Goal: Transaction & Acquisition: Purchase product/service

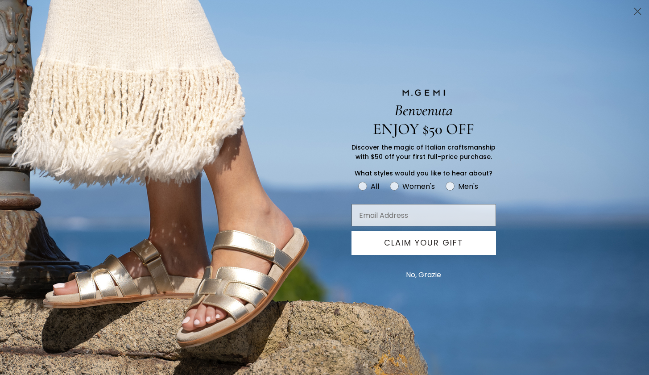
click at [635, 14] on circle "Close dialog" at bounding box center [638, 11] width 15 height 15
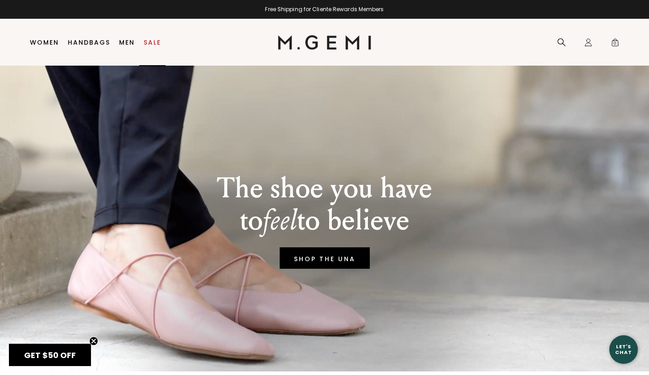
click at [154, 39] on link "Sale" at bounding box center [152, 42] width 17 height 7
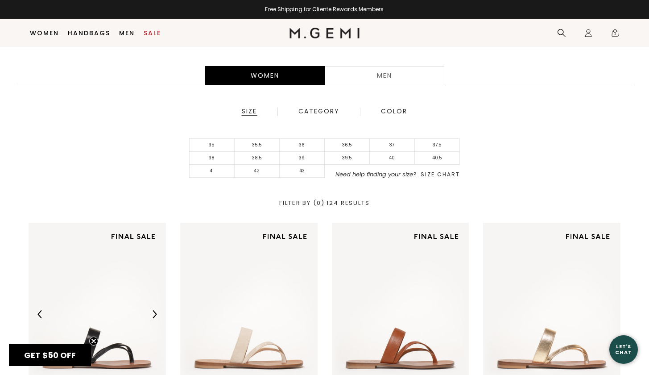
scroll to position [203, 0]
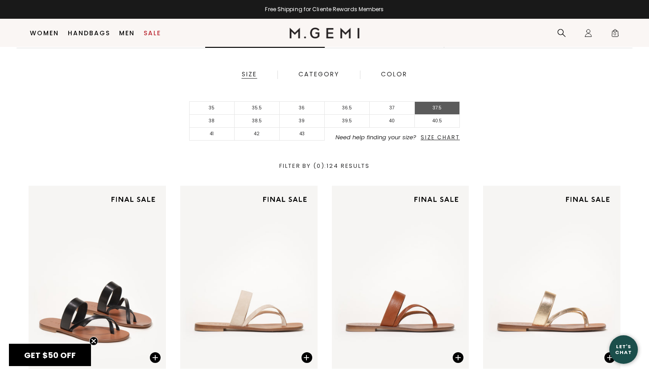
click at [444, 110] on li "37.5" at bounding box center [437, 108] width 45 height 13
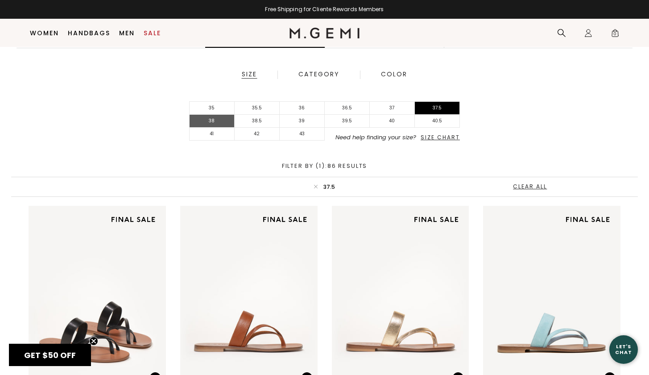
click at [217, 119] on li "38" at bounding box center [212, 121] width 45 height 13
click at [256, 123] on li "38.5" at bounding box center [257, 121] width 45 height 13
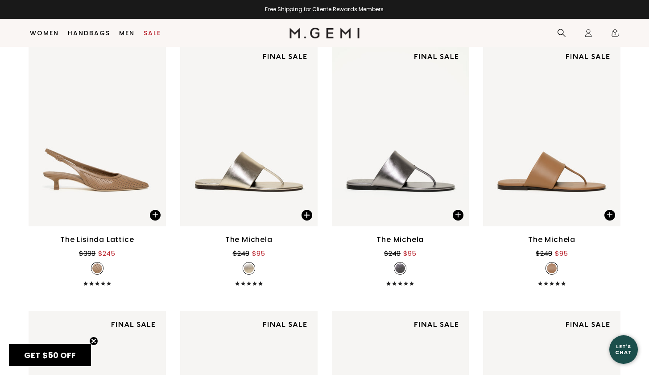
scroll to position [1707, 0]
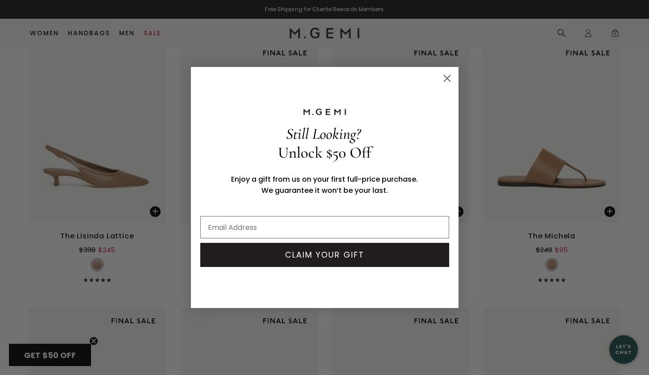
click at [446, 79] on icon "Close dialog" at bounding box center [447, 78] width 6 height 6
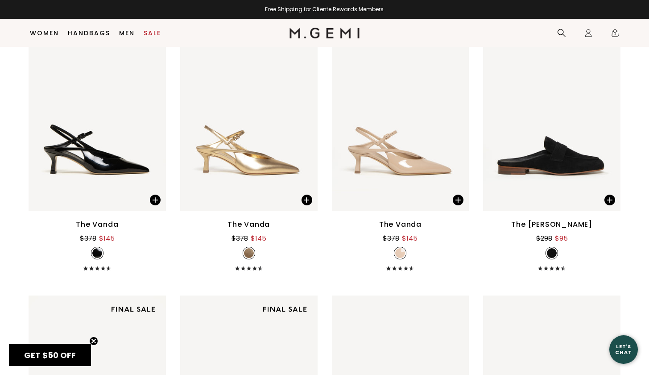
scroll to position [3059, 0]
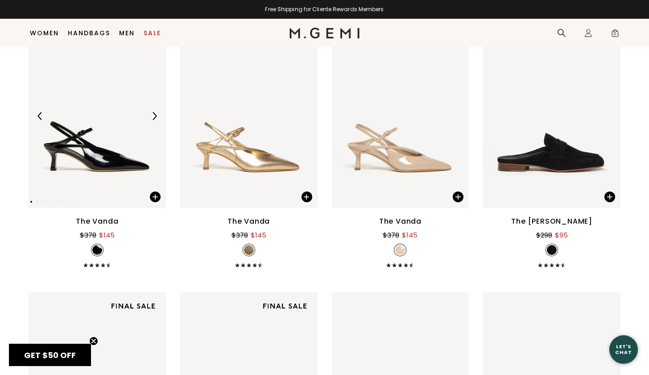
click at [155, 114] on img at bounding box center [154, 116] width 8 height 8
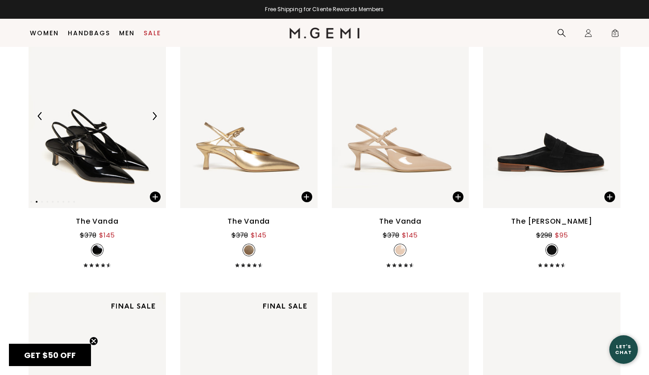
click at [155, 114] on img at bounding box center [154, 116] width 8 height 8
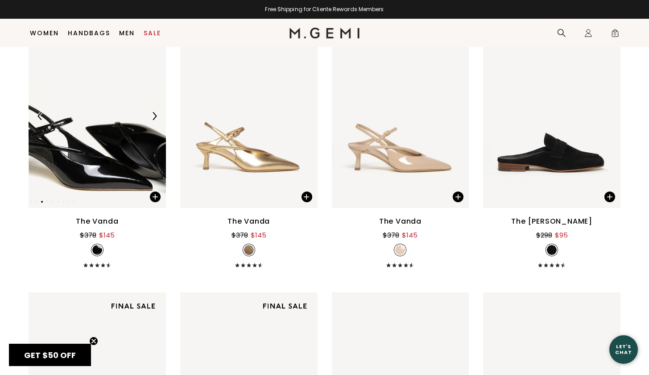
click at [155, 113] on img at bounding box center [154, 116] width 8 height 8
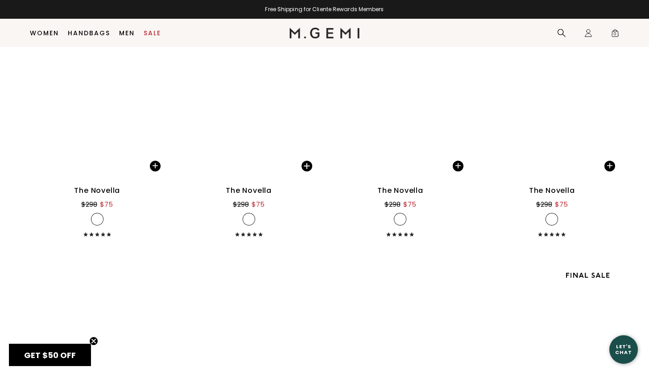
scroll to position [6305, 0]
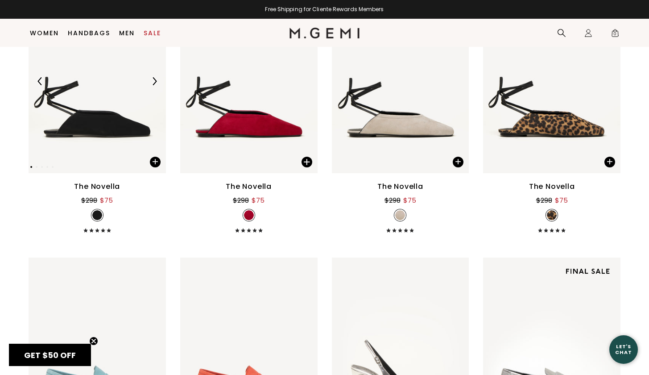
click at [154, 81] on img at bounding box center [154, 81] width 8 height 8
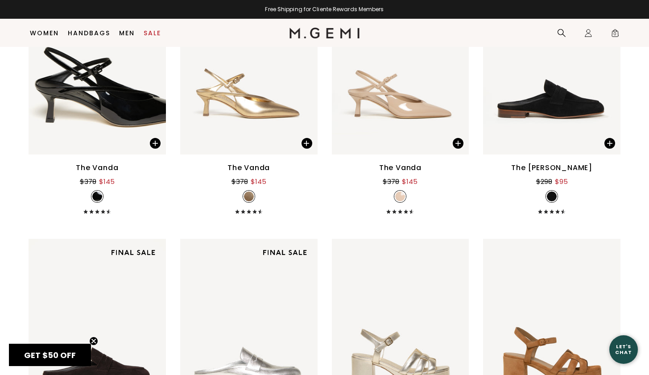
scroll to position [3087, 0]
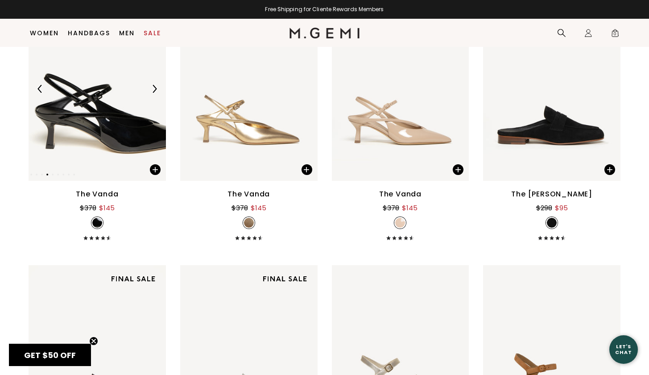
click at [102, 122] on img at bounding box center [97, 88] width 137 height 183
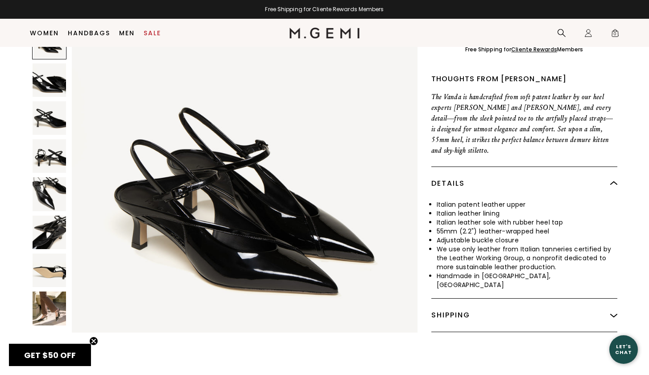
scroll to position [332, 0]
click at [53, 293] on img at bounding box center [49, 307] width 33 height 33
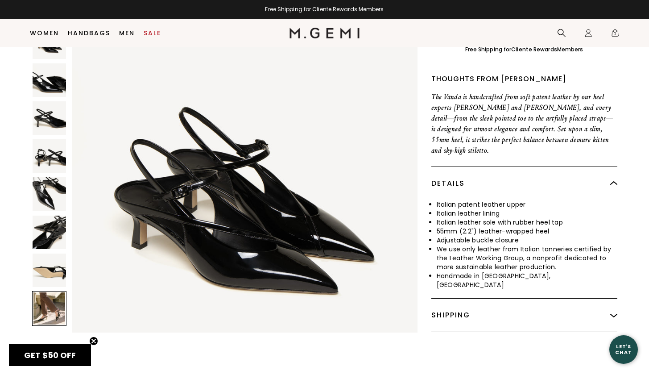
scroll to position [2784, 0]
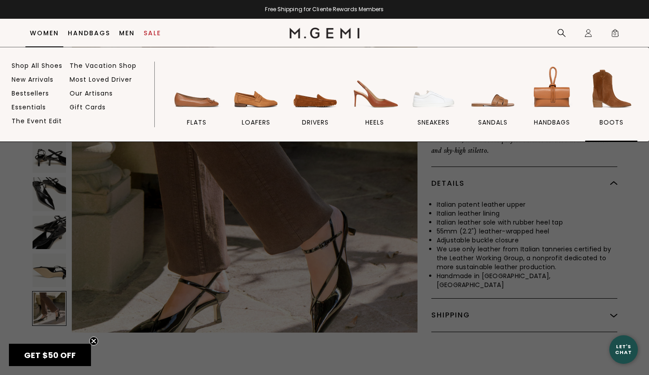
click at [608, 97] on img at bounding box center [612, 89] width 50 height 50
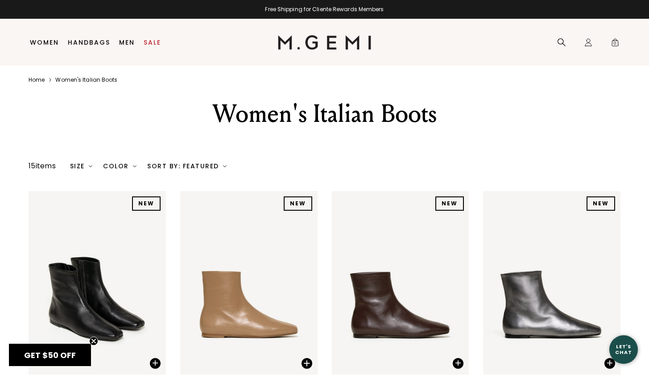
click at [224, 168] on img at bounding box center [225, 166] width 4 height 4
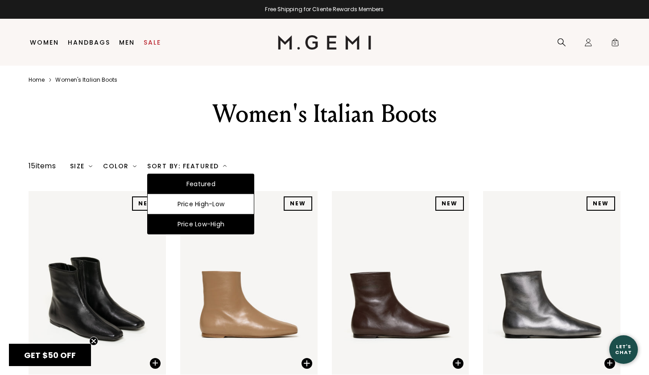
click at [204, 234] on div "Price Low-High" at bounding box center [201, 224] width 106 height 20
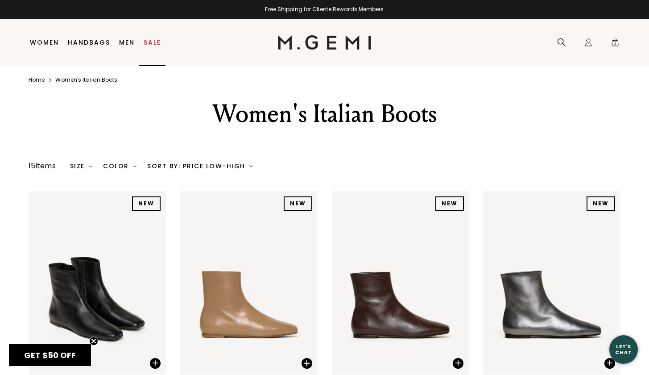
click at [151, 41] on link "Sale" at bounding box center [152, 42] width 17 height 7
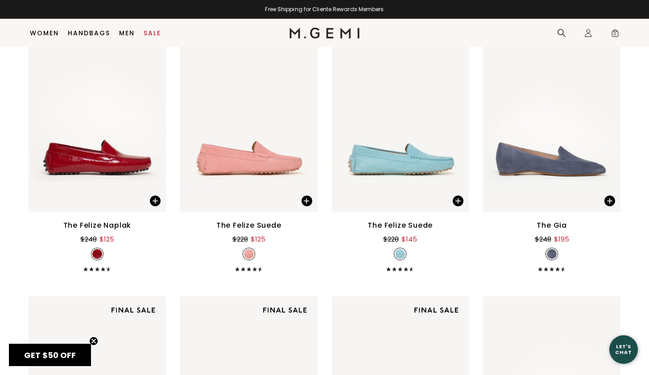
scroll to position [6000, 0]
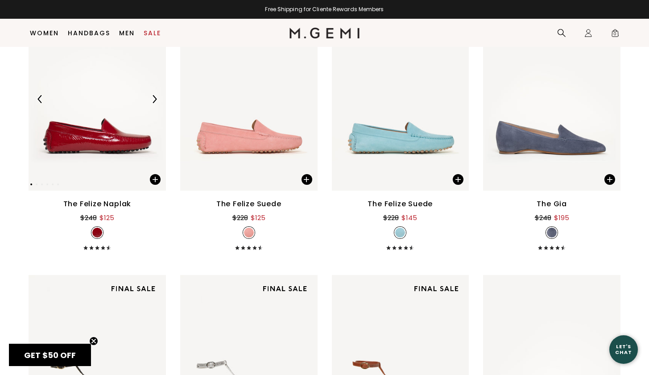
click at [155, 99] on img at bounding box center [154, 99] width 8 height 8
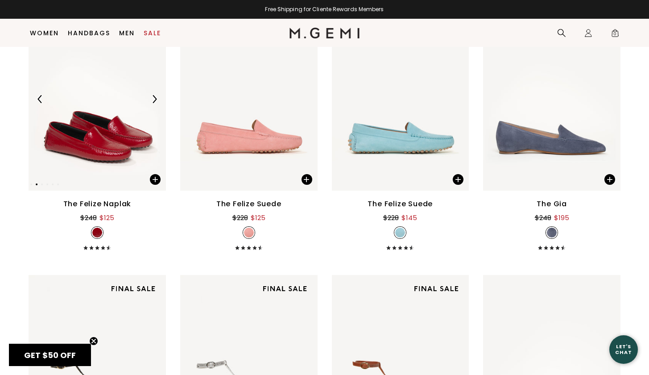
click at [95, 117] on img at bounding box center [97, 98] width 137 height 183
click at [306, 98] on img at bounding box center [306, 99] width 8 height 8
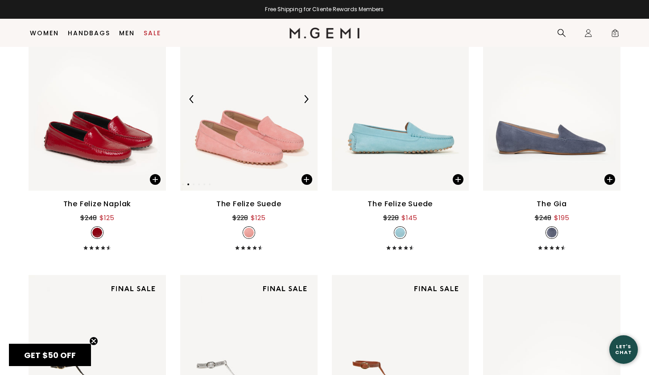
click at [270, 116] on img at bounding box center [248, 98] width 137 height 183
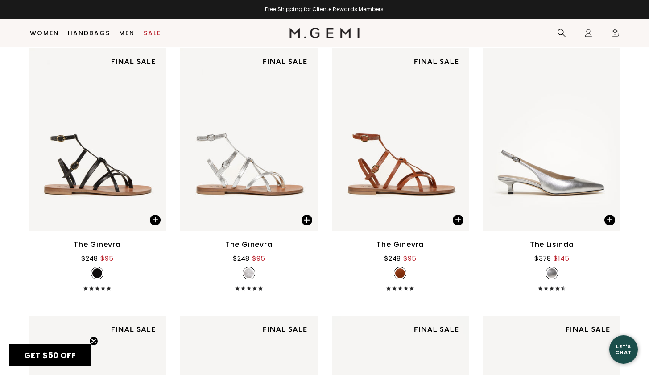
scroll to position [6228, 0]
click at [554, 166] on img at bounding box center [551, 138] width 137 height 183
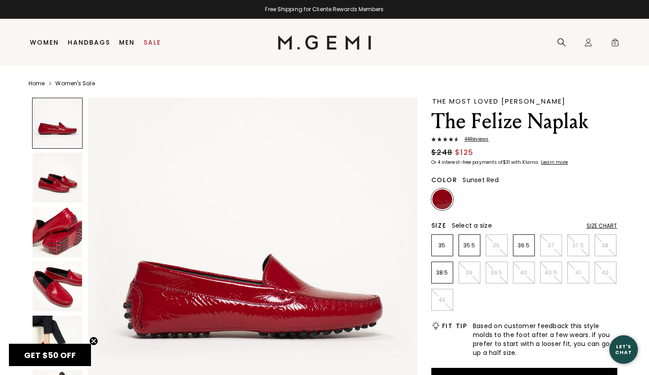
click at [597, 224] on div "Size Chart" at bounding box center [602, 225] width 31 height 7
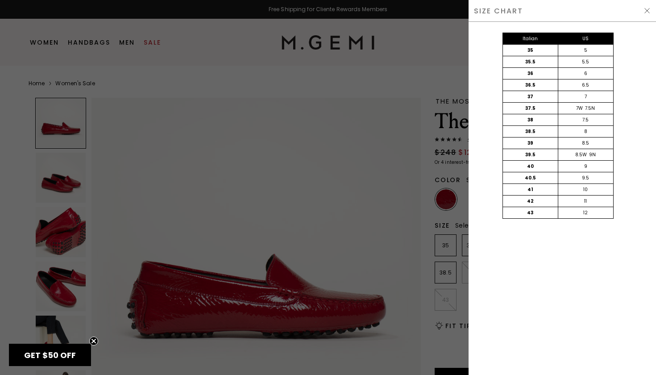
click at [647, 11] on img at bounding box center [646, 10] width 7 height 7
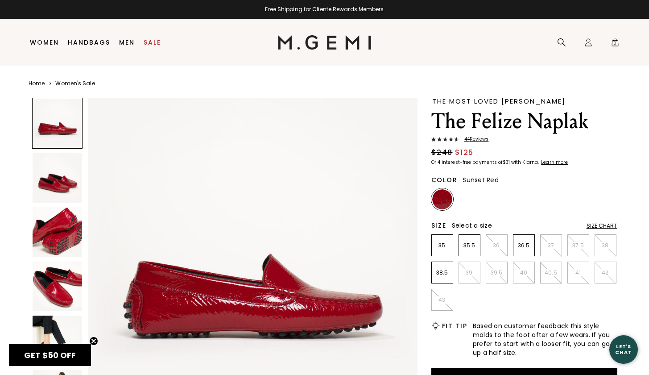
click at [51, 224] on img at bounding box center [58, 232] width 50 height 50
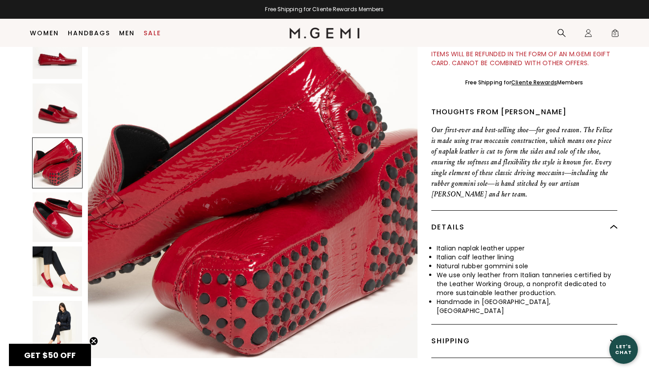
scroll to position [325, 0]
click at [48, 274] on img at bounding box center [58, 272] width 50 height 50
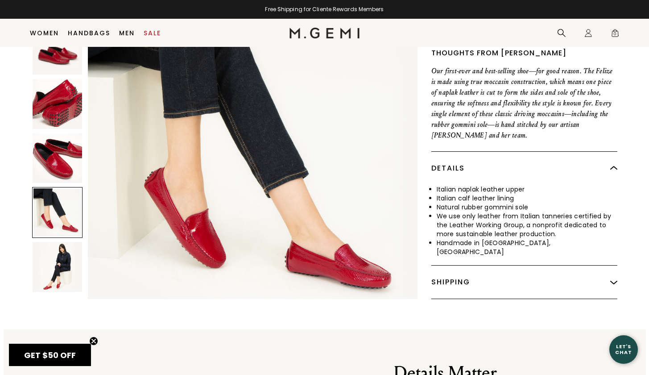
scroll to position [388, 0]
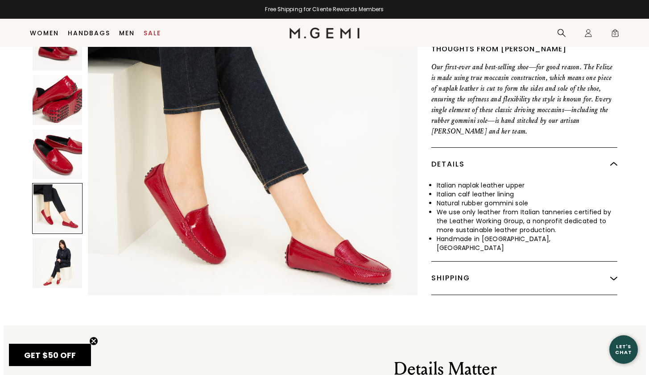
click at [57, 257] on img at bounding box center [58, 263] width 50 height 50
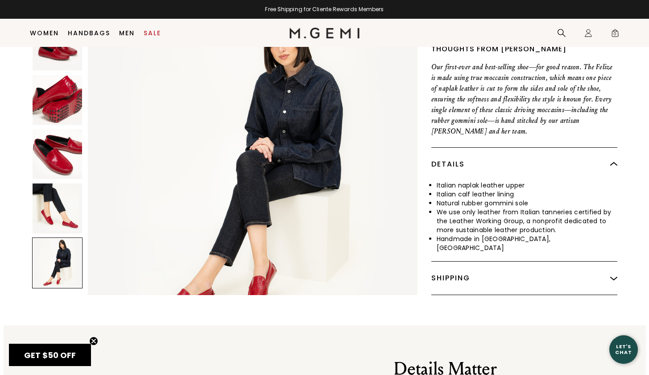
scroll to position [1658, 0]
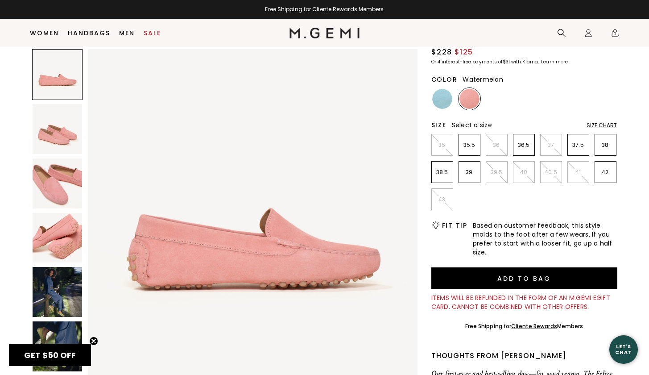
scroll to position [91, 0]
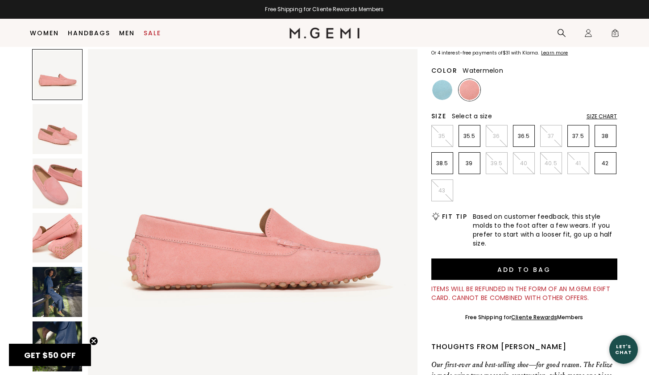
click at [54, 290] on img at bounding box center [58, 292] width 50 height 50
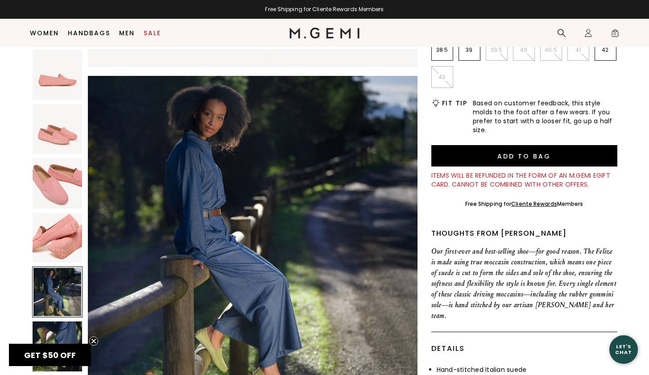
scroll to position [205, 0]
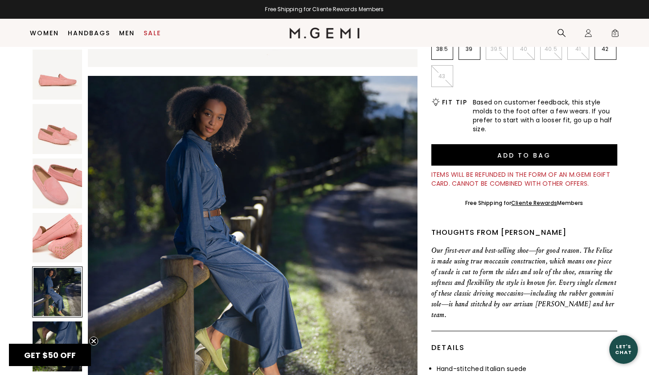
click at [54, 335] on img at bounding box center [58, 346] width 50 height 50
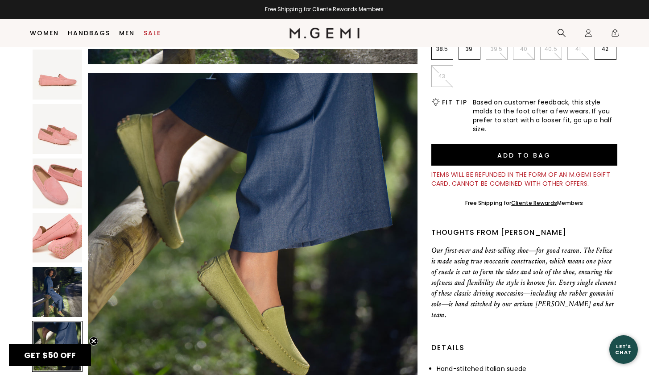
scroll to position [1667, 0]
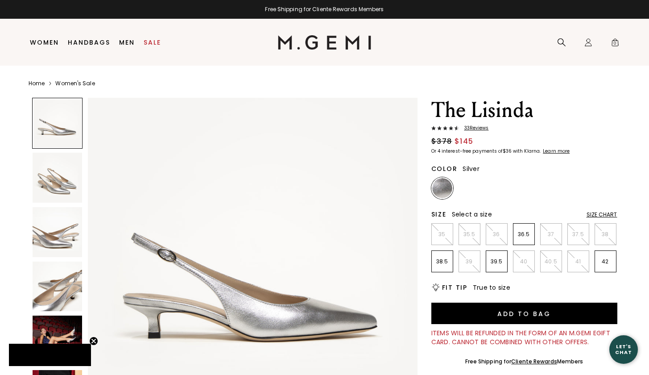
click at [66, 340] on img at bounding box center [58, 340] width 50 height 50
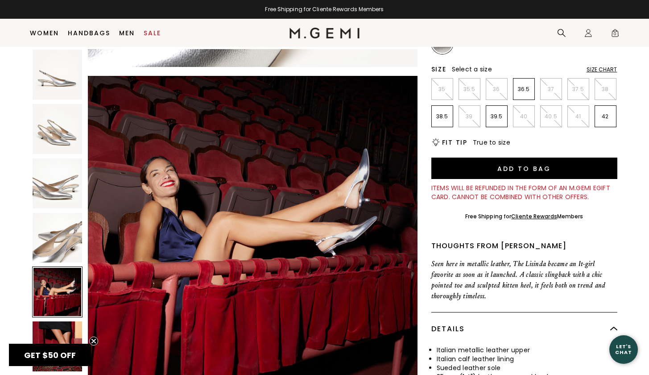
scroll to position [127, 0]
click at [59, 333] on img at bounding box center [58, 346] width 50 height 50
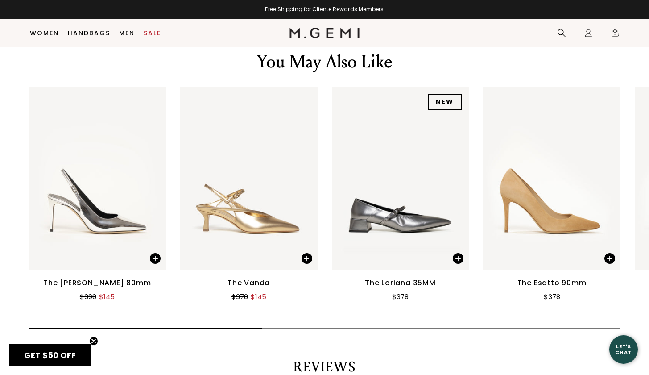
scroll to position [1072, 0]
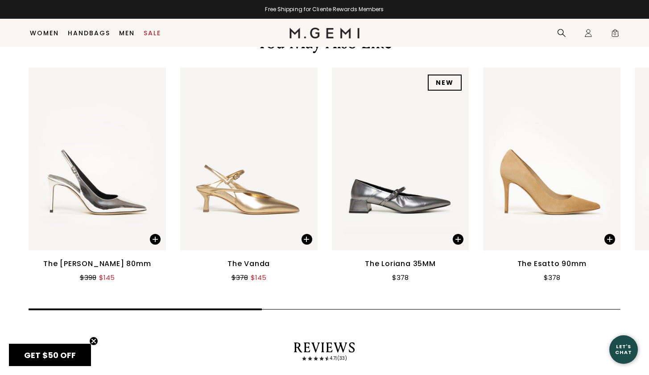
click at [107, 188] on img at bounding box center [97, 158] width 137 height 183
click at [261, 165] on img at bounding box center [248, 158] width 137 height 183
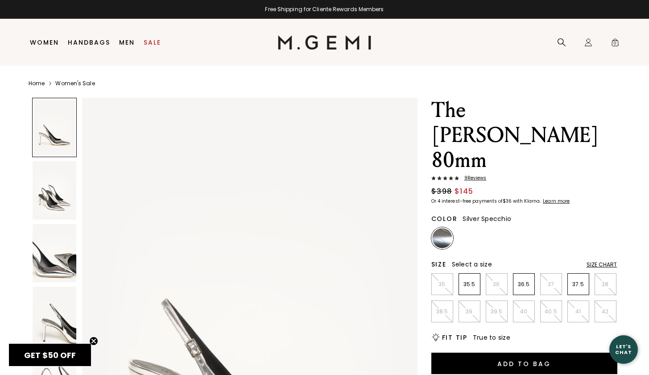
click at [606, 261] on div "Size Chart" at bounding box center [602, 264] width 31 height 7
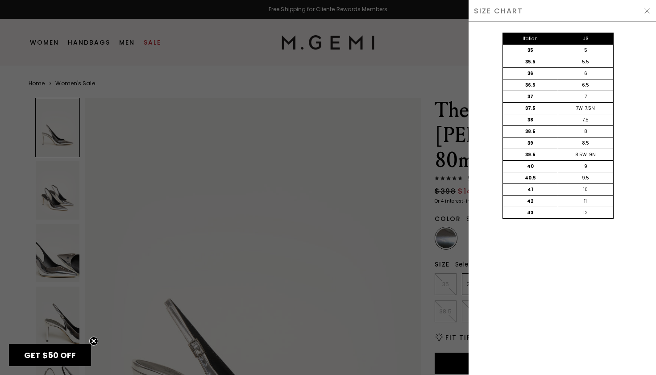
click at [454, 75] on div at bounding box center [328, 187] width 656 height 375
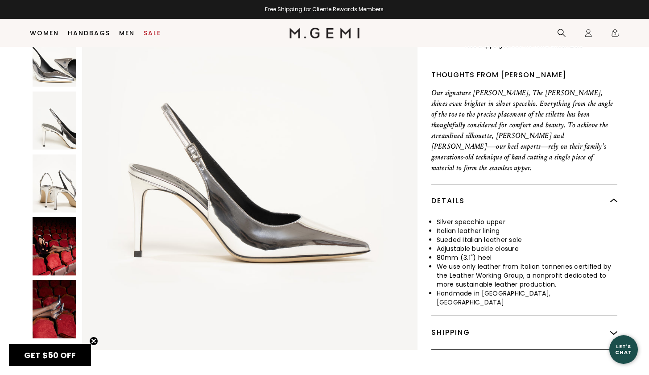
scroll to position [362, 0]
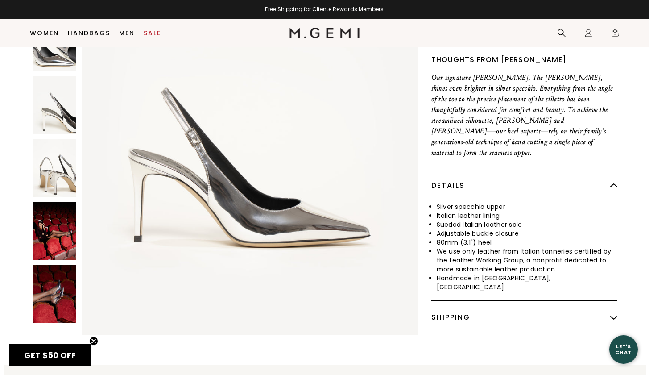
click at [50, 202] on img at bounding box center [55, 231] width 44 height 58
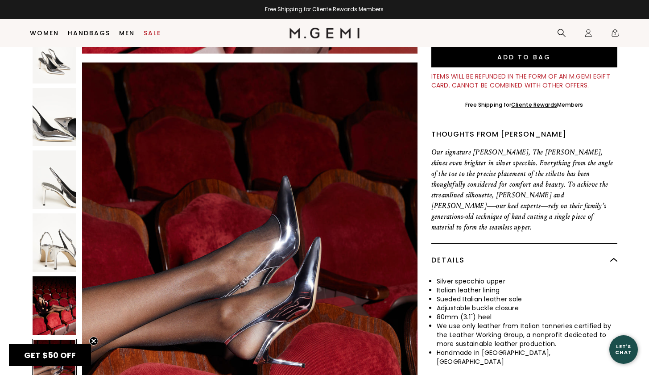
scroll to position [289, 0]
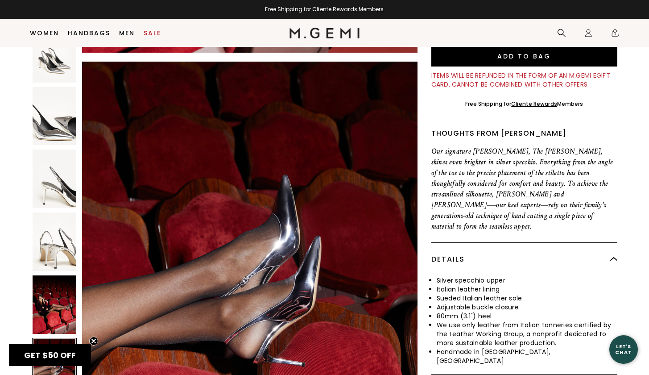
click at [219, 191] on img at bounding box center [250, 286] width 336 height 448
click at [54, 212] on img at bounding box center [55, 241] width 44 height 58
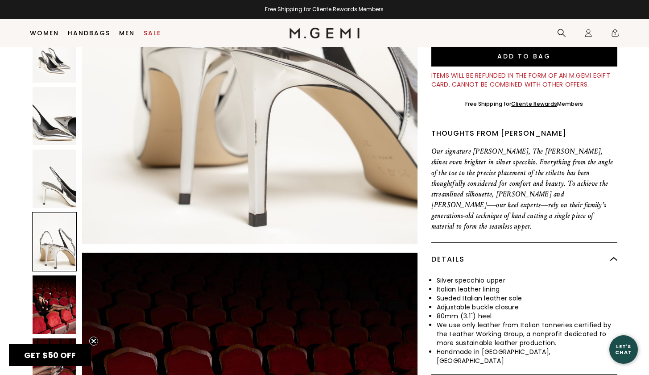
scroll to position [1789, 0]
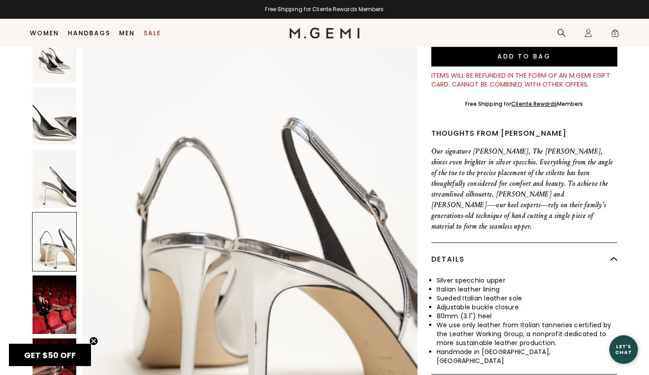
click at [59, 149] on img at bounding box center [55, 178] width 44 height 58
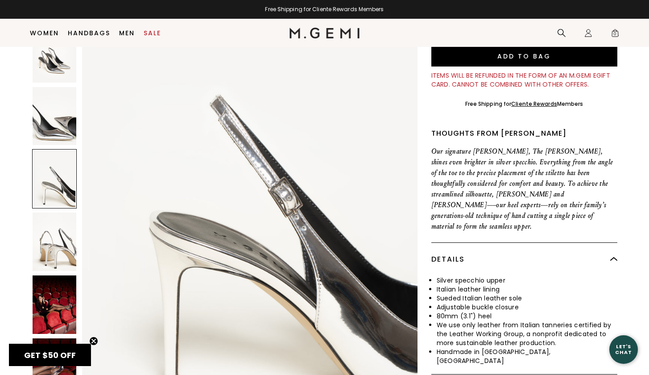
scroll to position [1361, 0]
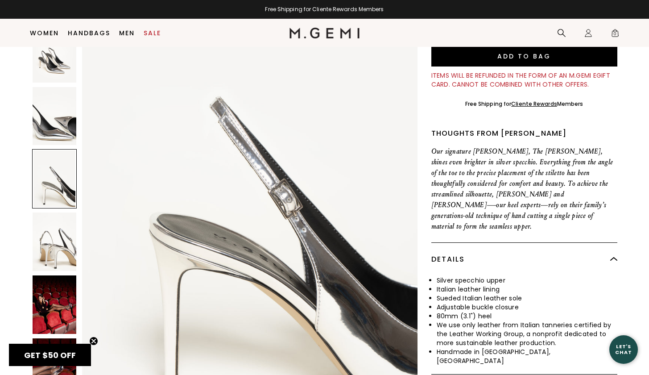
click at [62, 87] on img at bounding box center [55, 116] width 44 height 58
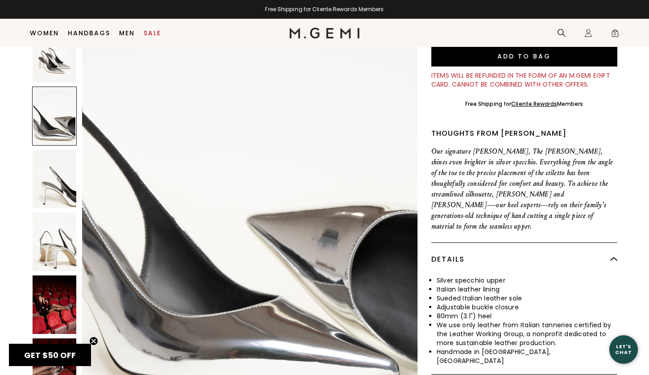
click at [199, 253] on img at bounding box center [250, 203] width 336 height 448
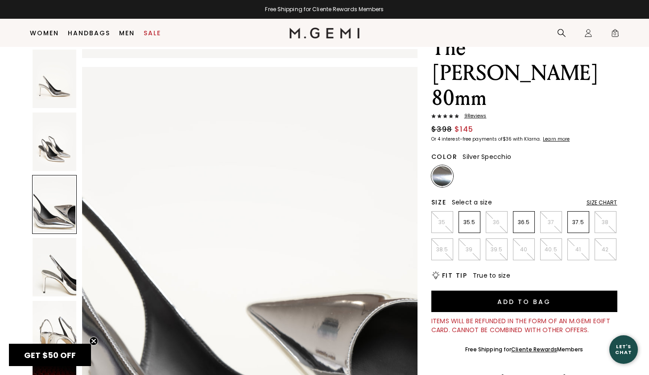
scroll to position [41, 0]
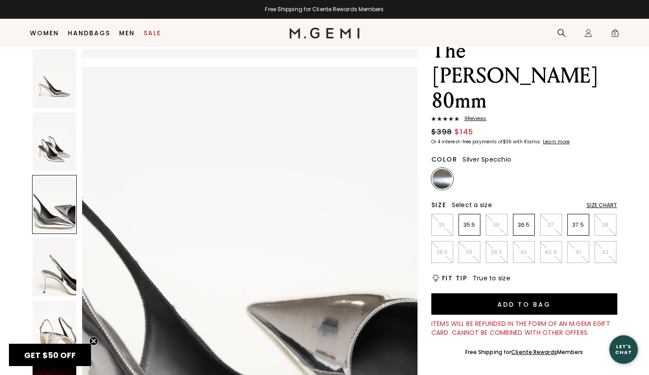
click at [66, 74] on img at bounding box center [55, 79] width 44 height 58
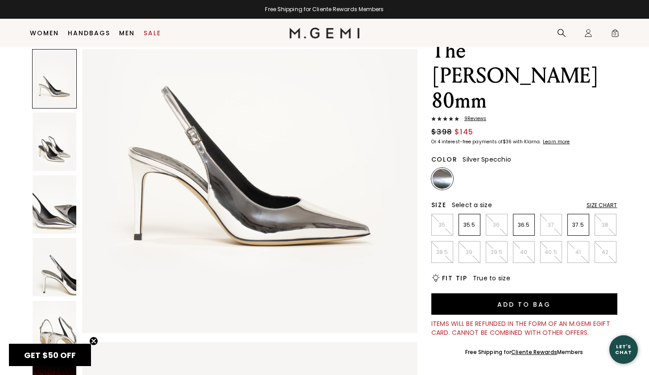
scroll to position [170, 0]
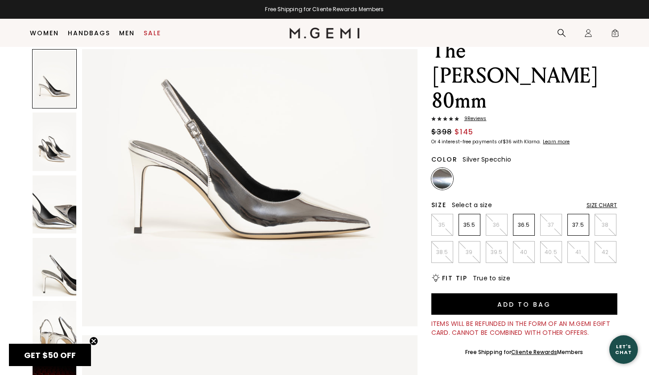
click at [57, 139] on img at bounding box center [55, 141] width 44 height 58
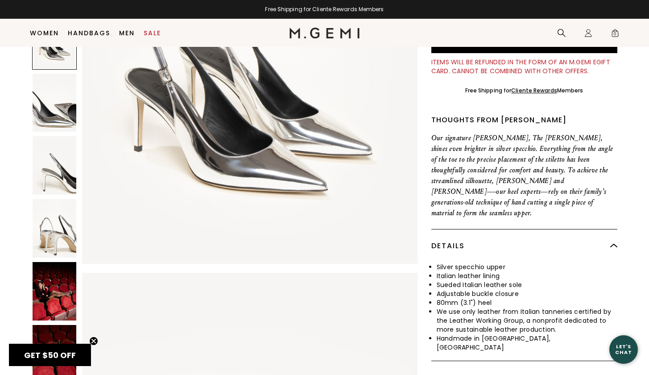
scroll to position [319, 0]
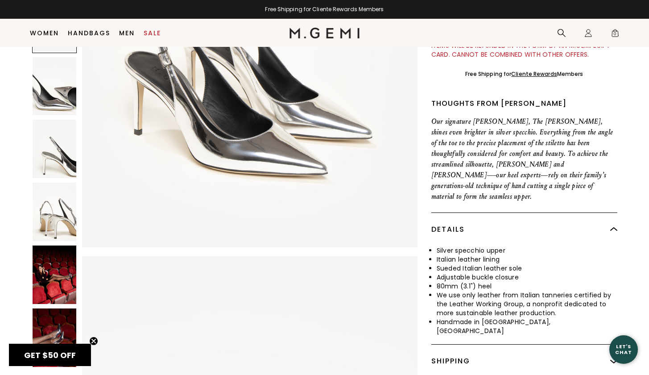
click at [606, 344] on div "Shipping" at bounding box center [525, 360] width 186 height 33
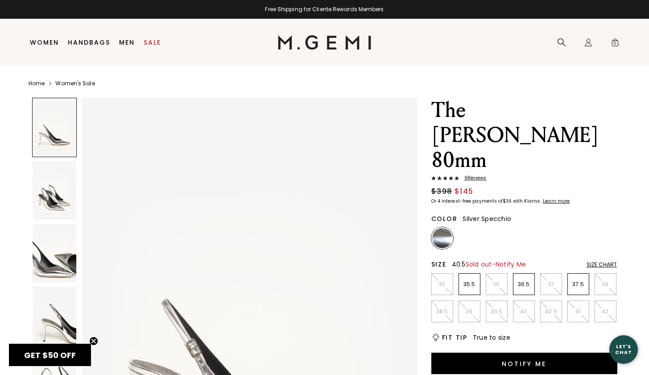
scroll to position [0, 0]
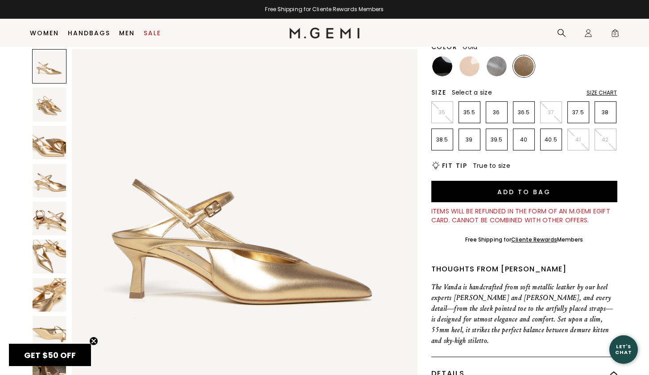
scroll to position [99, 0]
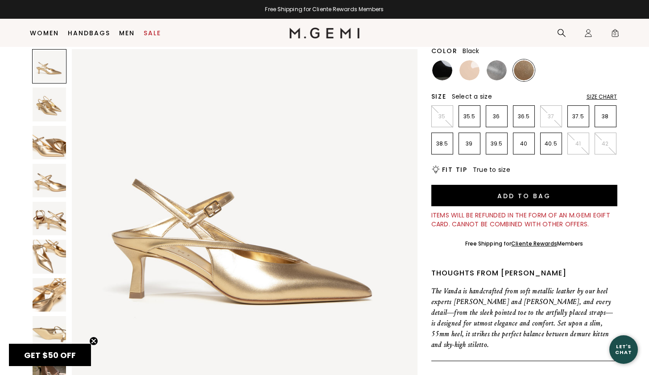
click at [442, 67] on img at bounding box center [442, 70] width 20 height 20
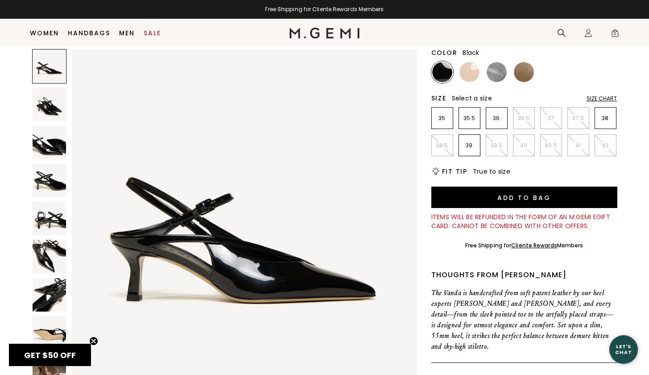
scroll to position [97, 0]
click at [389, 210] on img at bounding box center [245, 222] width 346 height 346
click at [63, 112] on img at bounding box center [49, 103] width 33 height 33
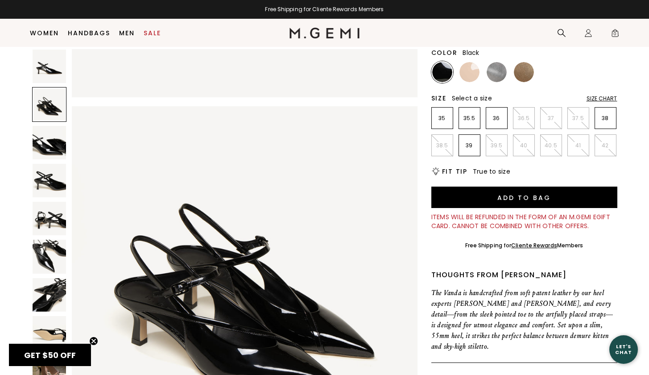
scroll to position [348, 0]
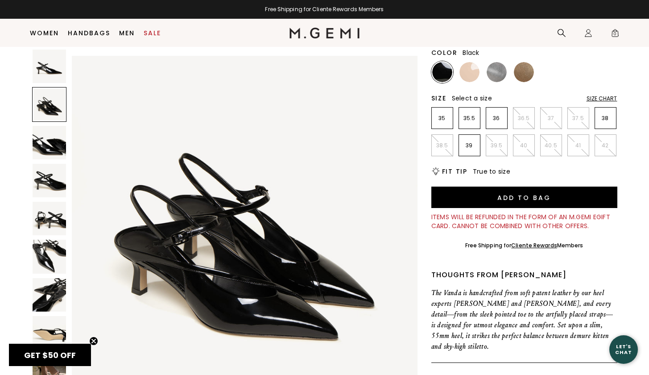
click at [46, 148] on img at bounding box center [49, 142] width 33 height 33
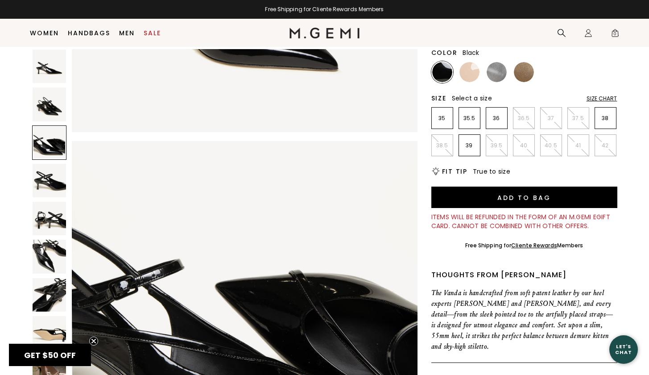
scroll to position [696, 0]
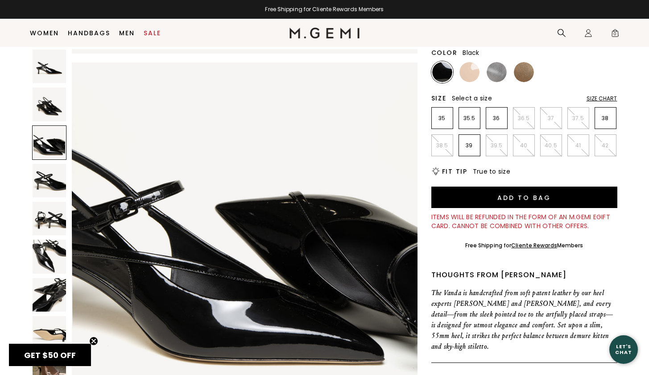
click at [46, 175] on img at bounding box center [49, 180] width 33 height 33
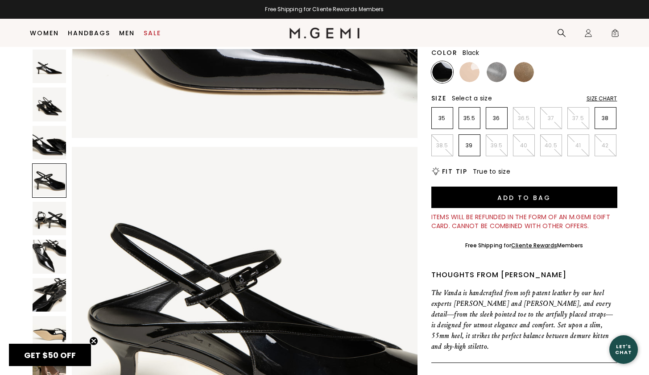
scroll to position [1044, 0]
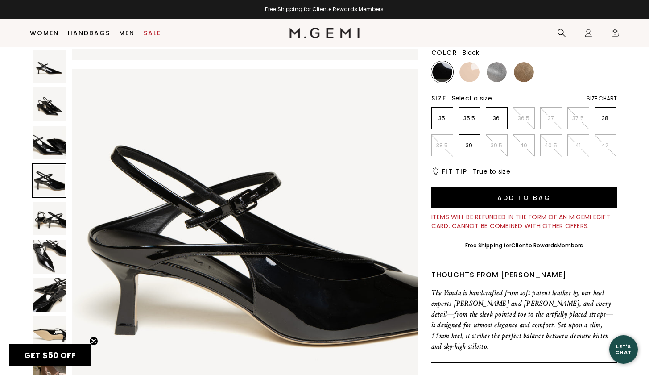
click at [46, 217] on img at bounding box center [49, 218] width 33 height 33
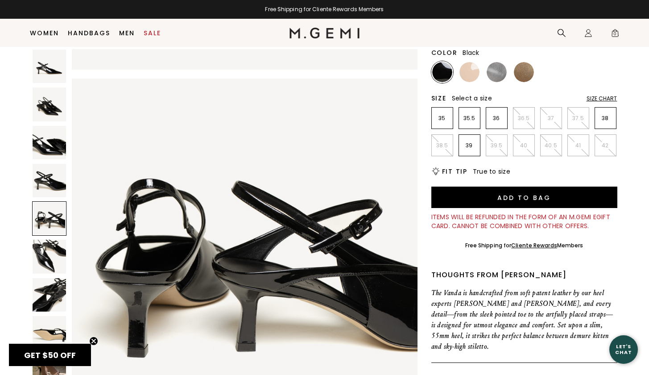
scroll to position [1392, 0]
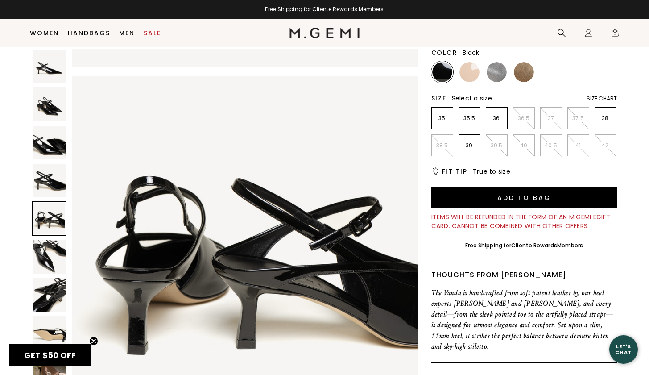
click at [44, 255] on img at bounding box center [49, 256] width 33 height 33
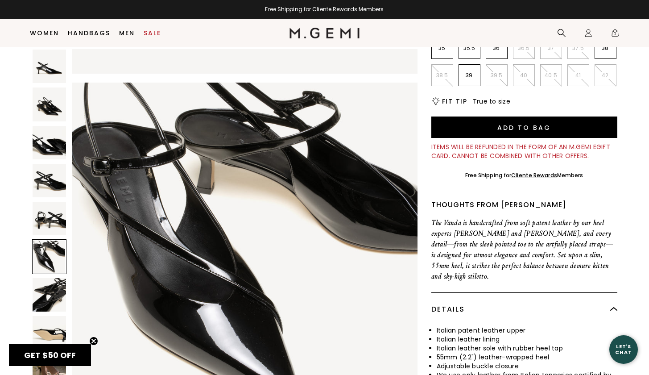
scroll to position [167, 0]
click at [38, 271] on div at bounding box center [49, 256] width 34 height 34
click at [38, 282] on img at bounding box center [49, 294] width 33 height 33
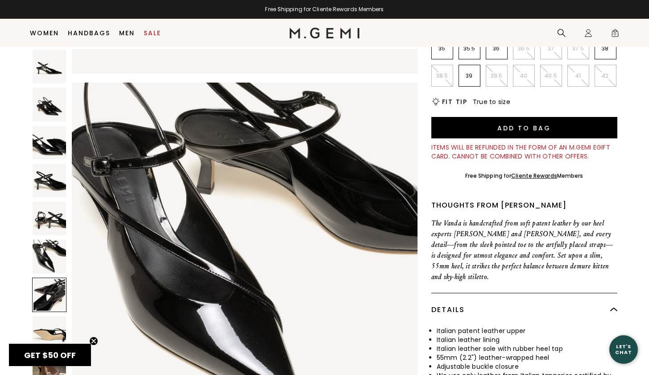
scroll to position [2087, 0]
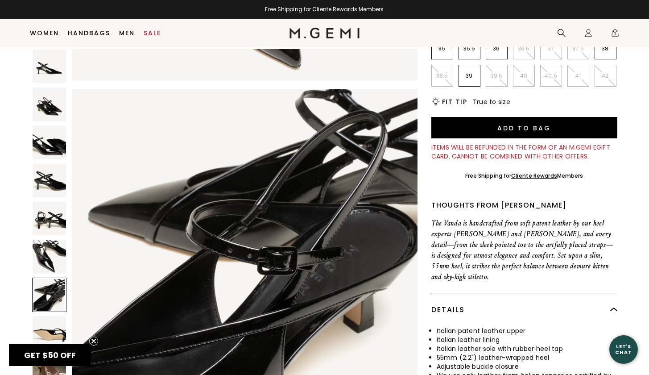
click at [52, 319] on img at bounding box center [49, 332] width 33 height 33
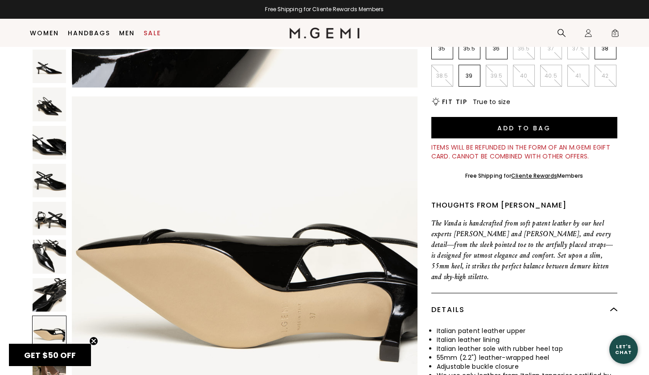
scroll to position [2436, 0]
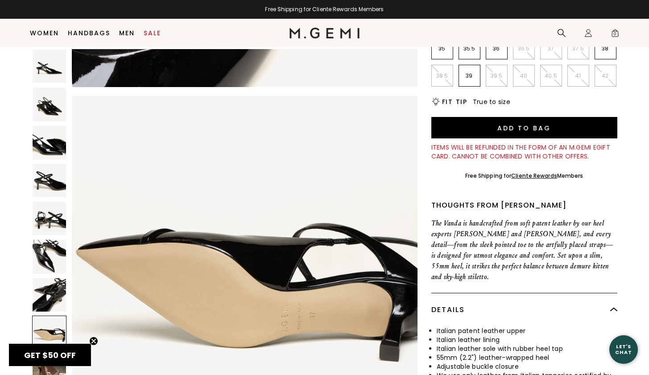
click at [94, 340] on icon "Close teaser" at bounding box center [94, 341] width 4 height 4
click at [50, 362] on img at bounding box center [49, 370] width 33 height 33
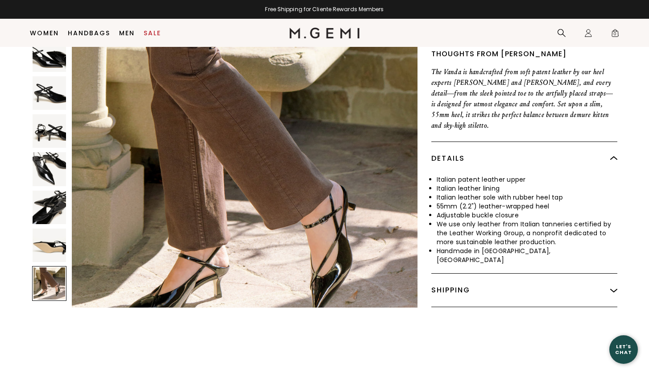
scroll to position [321, 0]
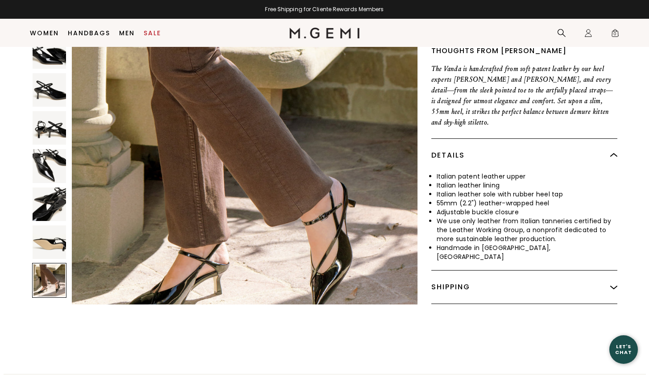
click at [211, 232] on img at bounding box center [245, 185] width 346 height 346
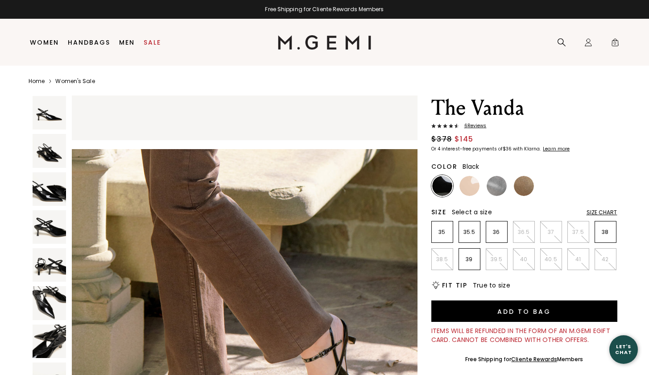
scroll to position [0, 0]
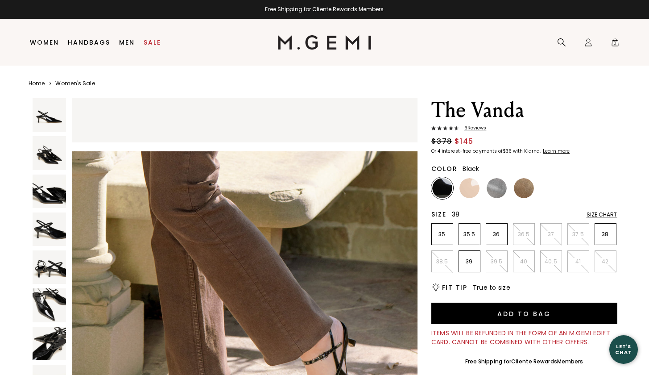
click at [607, 235] on p "38" at bounding box center [605, 234] width 21 height 7
click at [606, 215] on div "Size Chart" at bounding box center [602, 214] width 31 height 7
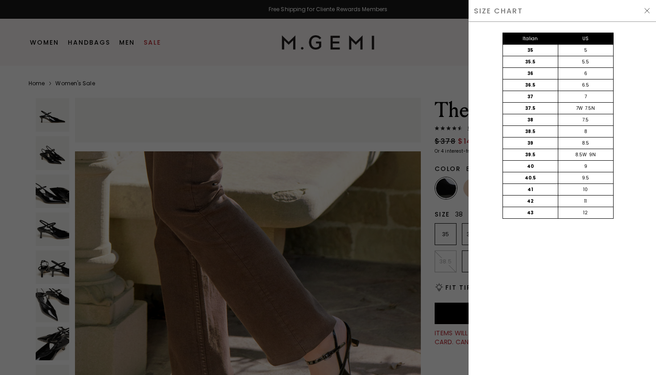
click at [440, 72] on div at bounding box center [328, 187] width 656 height 375
